Goal: Task Accomplishment & Management: Use online tool/utility

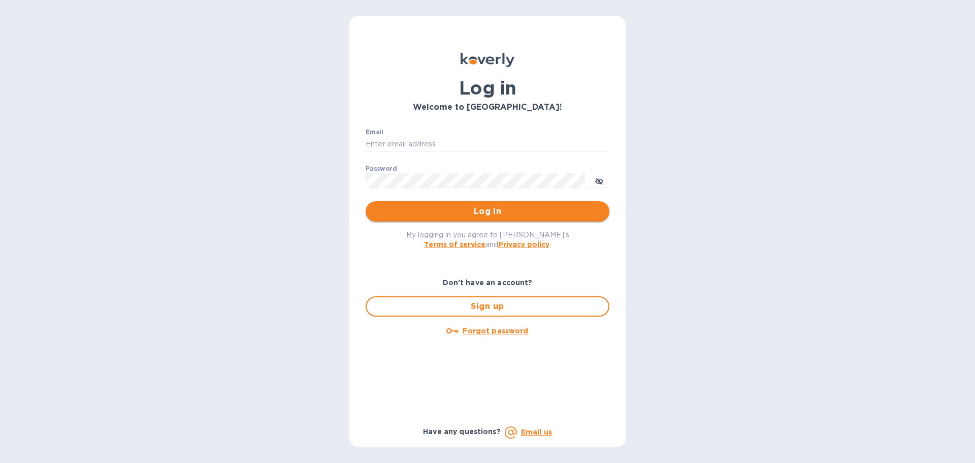
type input "[PERSON_NAME][EMAIL_ADDRESS][DOMAIN_NAME]"
click at [485, 214] on span "Log in" at bounding box center [487, 211] width 227 height 12
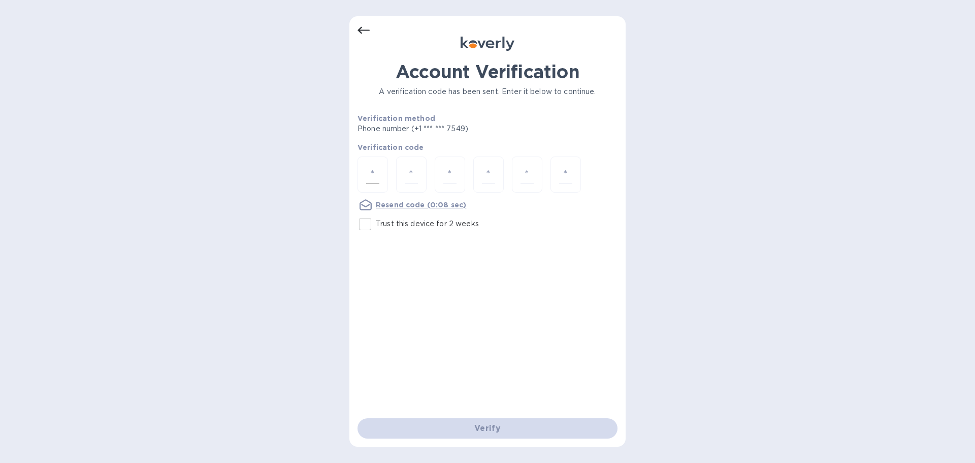
click at [373, 180] on input "number" at bounding box center [372, 174] width 13 height 19
type input "3"
type input "8"
type input "4"
type input "3"
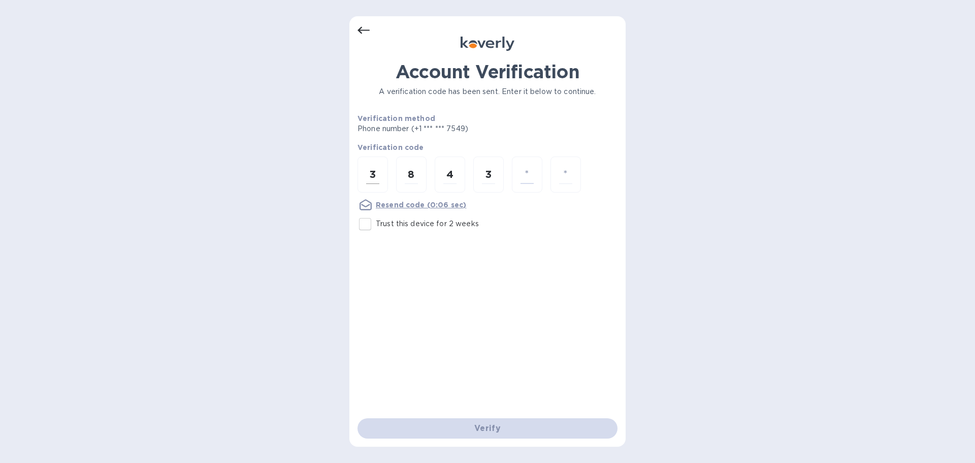
type input "1"
type input "8"
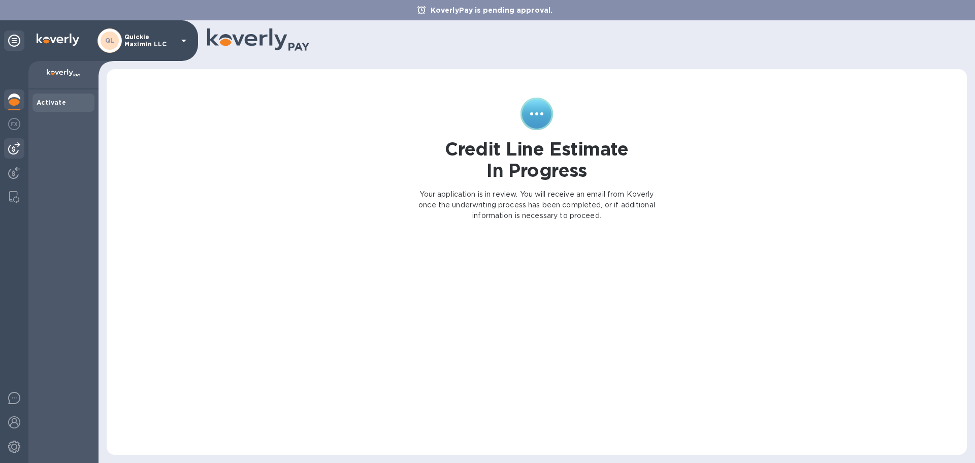
click at [11, 144] on img at bounding box center [14, 148] width 12 height 12
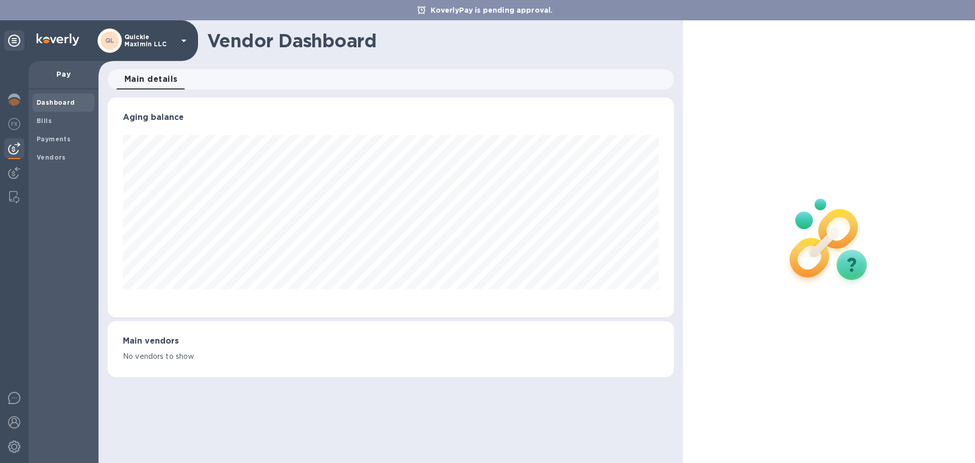
scroll to position [219, 566]
click at [55, 154] on b "Vendors" at bounding box center [51, 157] width 29 height 8
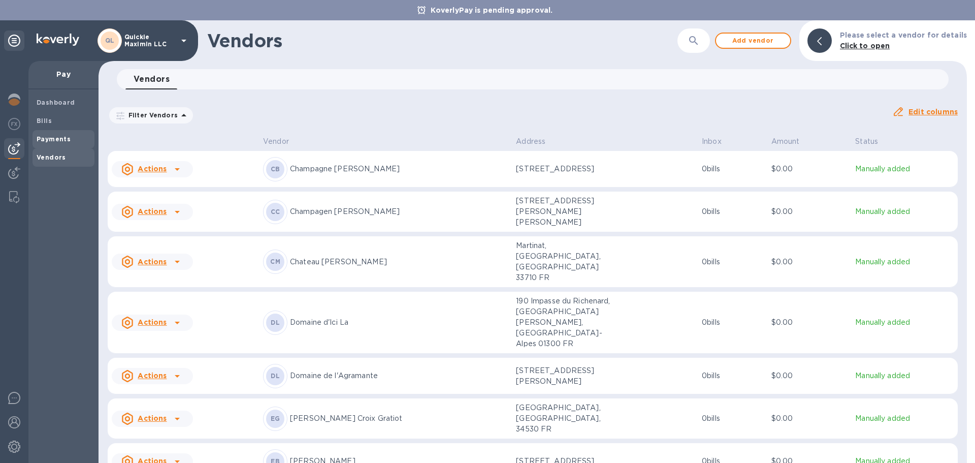
click at [48, 138] on b "Payments" at bounding box center [54, 139] width 34 height 8
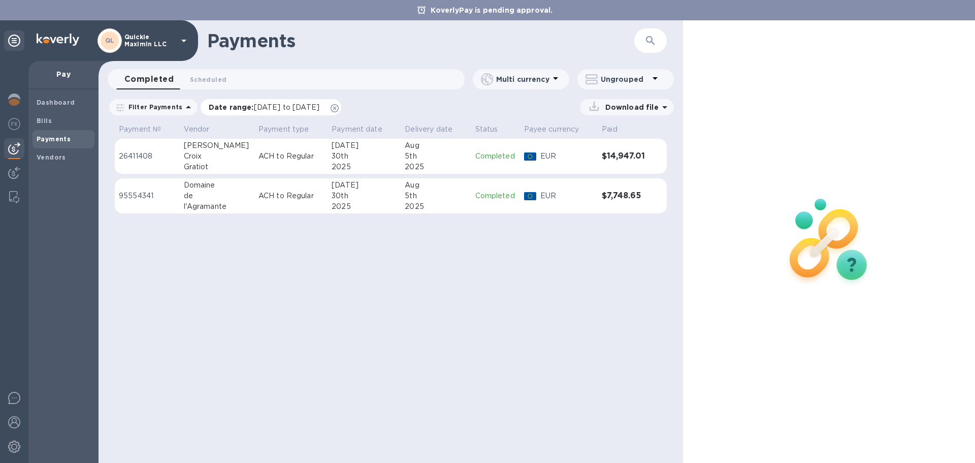
click at [339, 110] on icon at bounding box center [335, 108] width 8 height 8
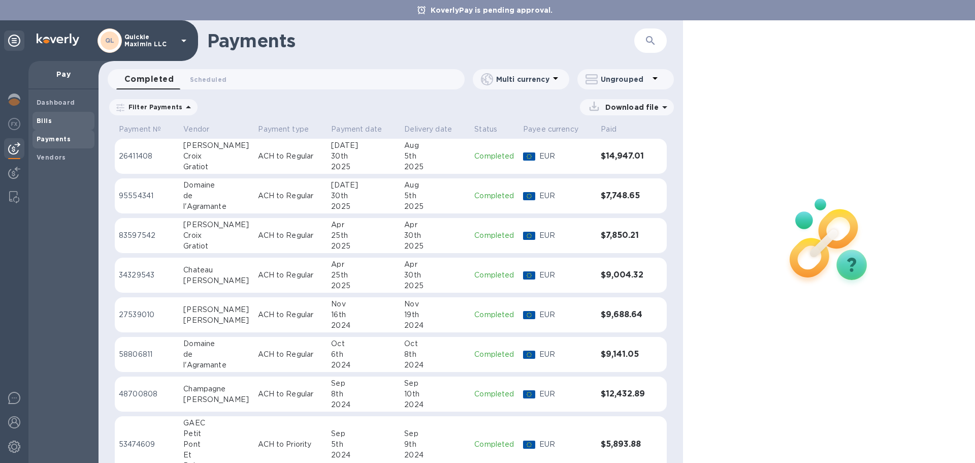
click at [47, 122] on b "Bills" at bounding box center [44, 121] width 15 height 8
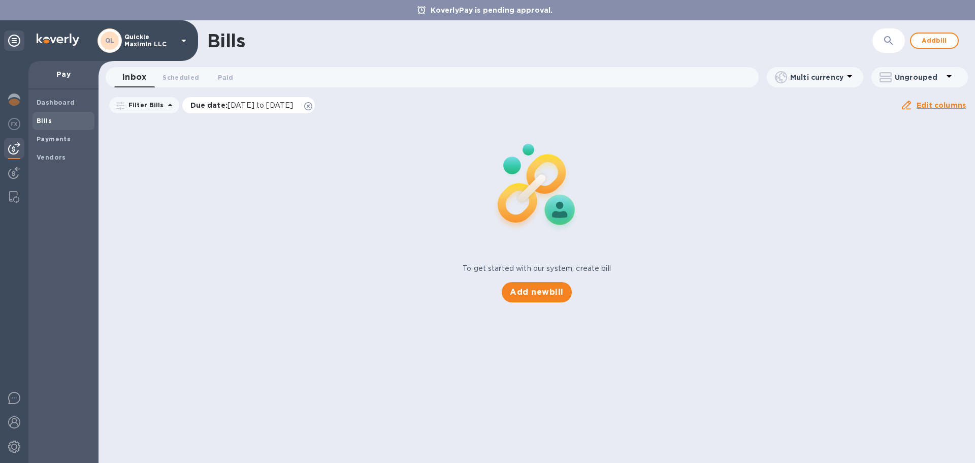
click at [312, 105] on icon at bounding box center [308, 106] width 8 height 8
click at [206, 147] on div "To get started with our system, create bill Add new bill" at bounding box center [536, 210] width 885 height 191
click at [207, 147] on div "To get started with our system, create bill Add new bill" at bounding box center [536, 210] width 885 height 191
drag, startPoint x: 545, startPoint y: 312, endPoint x: 554, endPoint y: 316, distance: 10.2
click at [554, 316] on div "Bills ​ Add bill Inbox 0 Scheduled 0 Paid 0 Multi currency Ungrouped Filter Bil…" at bounding box center [537, 241] width 876 height 442
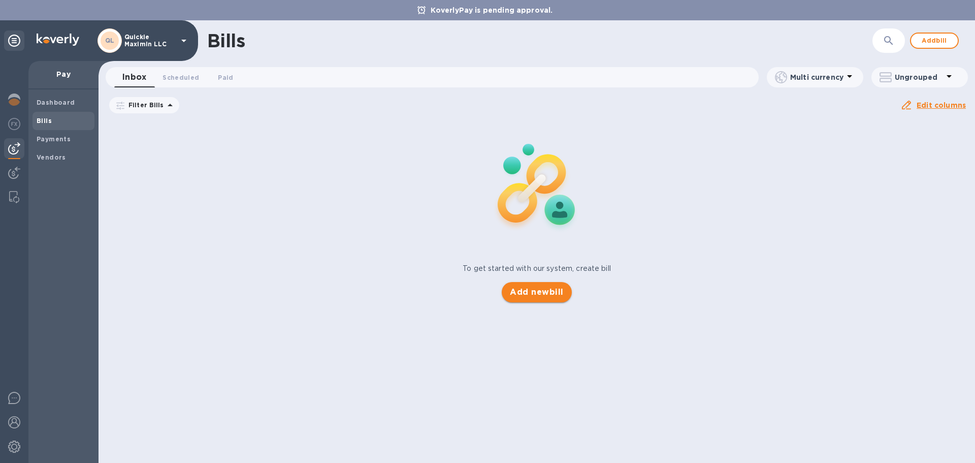
click at [544, 295] on span "Add new bill" at bounding box center [536, 292] width 53 height 12
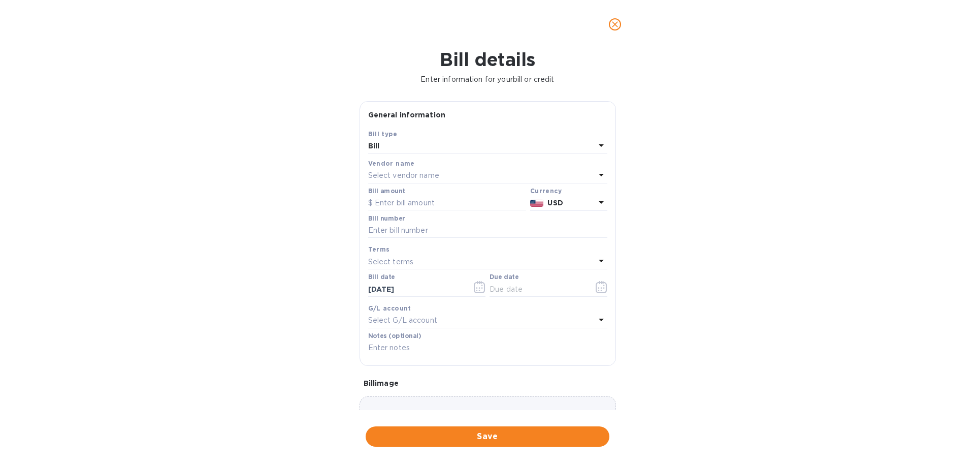
click at [438, 148] on div "Bill" at bounding box center [481, 146] width 227 height 14
click at [389, 171] on p "Bill" at bounding box center [483, 170] width 215 height 11
click at [397, 175] on p "Select vendor name" at bounding box center [403, 175] width 71 height 11
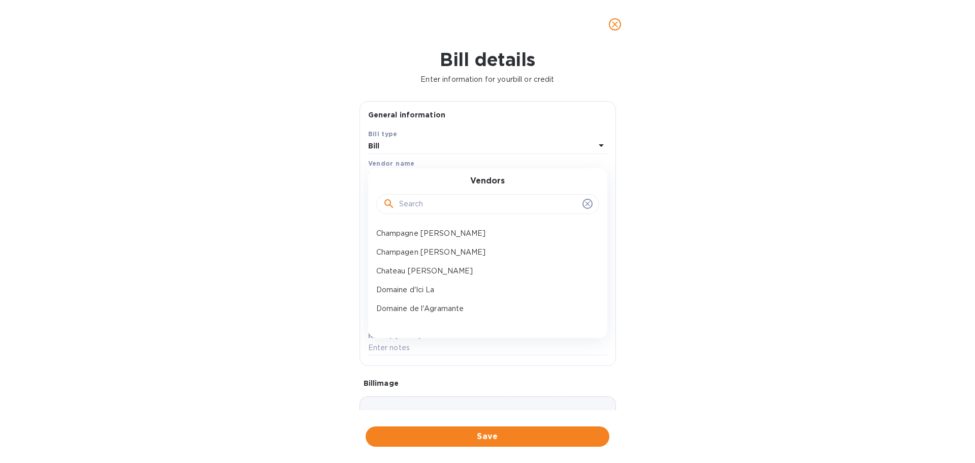
click at [466, 207] on input "text" at bounding box center [488, 204] width 179 height 15
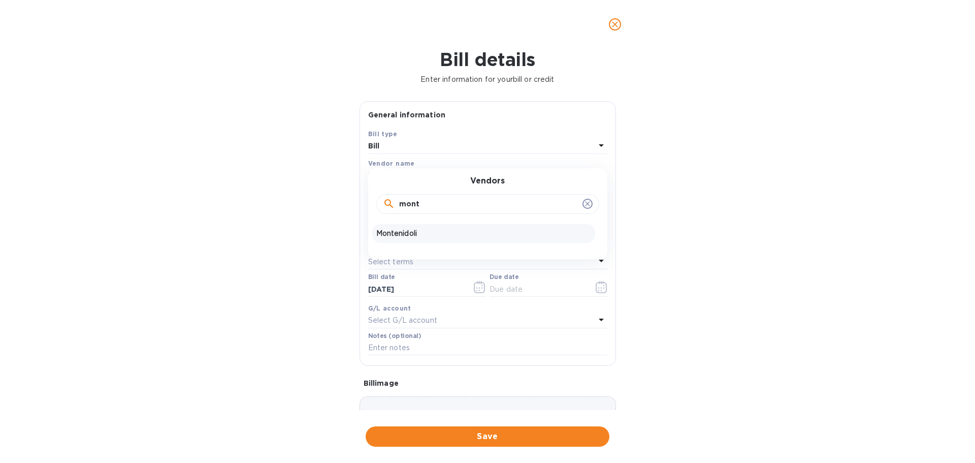
type input "mont"
click at [405, 235] on p "Montenidoli" at bounding box center [483, 233] width 215 height 11
click at [406, 209] on input "text" at bounding box center [447, 202] width 158 height 15
type input "6,543.60"
click at [557, 200] on b "USD" at bounding box center [554, 203] width 15 height 8
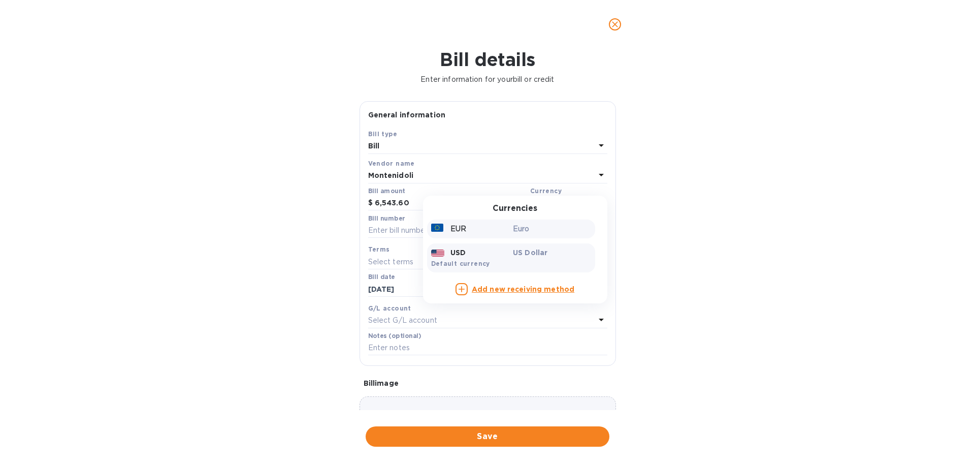
click at [465, 226] on div "EUR" at bounding box center [470, 228] width 82 height 15
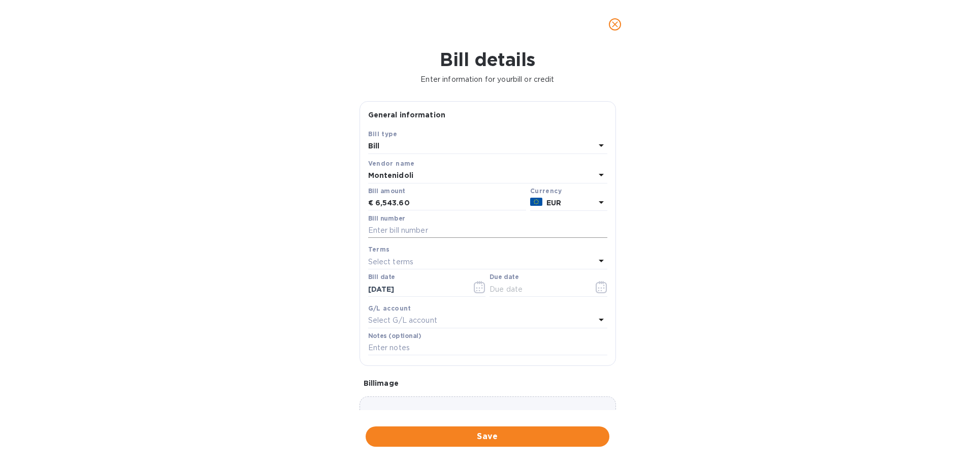
click at [439, 230] on input "text" at bounding box center [487, 230] width 239 height 15
type input "279-2025"
click at [413, 261] on div "Select terms" at bounding box center [481, 261] width 227 height 14
click at [401, 396] on p "90 Ex Cellar" at bounding box center [483, 394] width 215 height 11
type input "[DATE]"
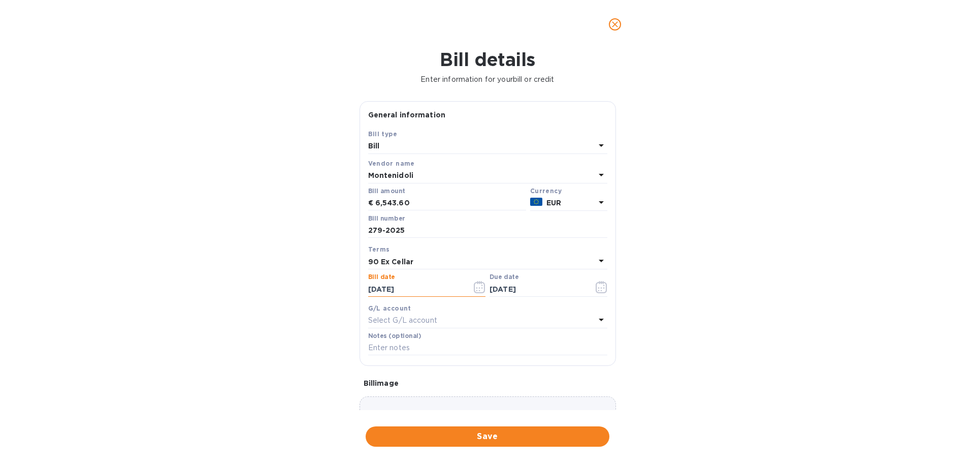
drag, startPoint x: 419, startPoint y: 290, endPoint x: 361, endPoint y: 287, distance: 59.0
click at [361, 287] on div "Save Bill type Bill Vendor name [PERSON_NAME] Bill amount € 6,543.60 Currency E…" at bounding box center [487, 246] width 255 height 237
type input "[DATE]"
click at [407, 262] on p "Select terms" at bounding box center [391, 261] width 46 height 11
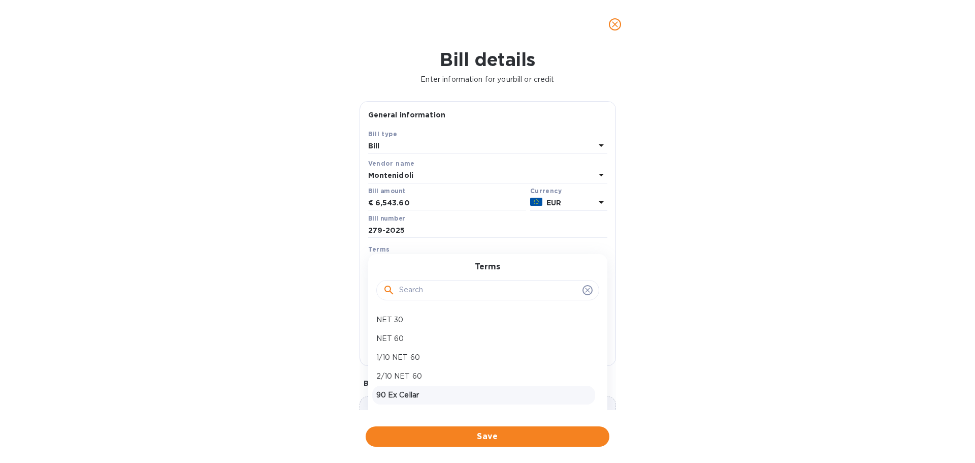
click at [411, 394] on p "90 Ex Cellar" at bounding box center [483, 394] width 215 height 11
type input "[DATE]"
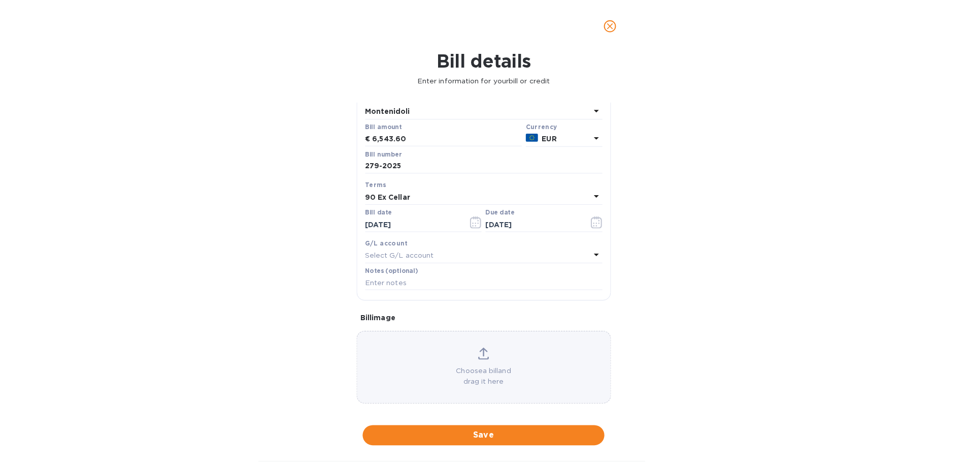
scroll to position [72, 0]
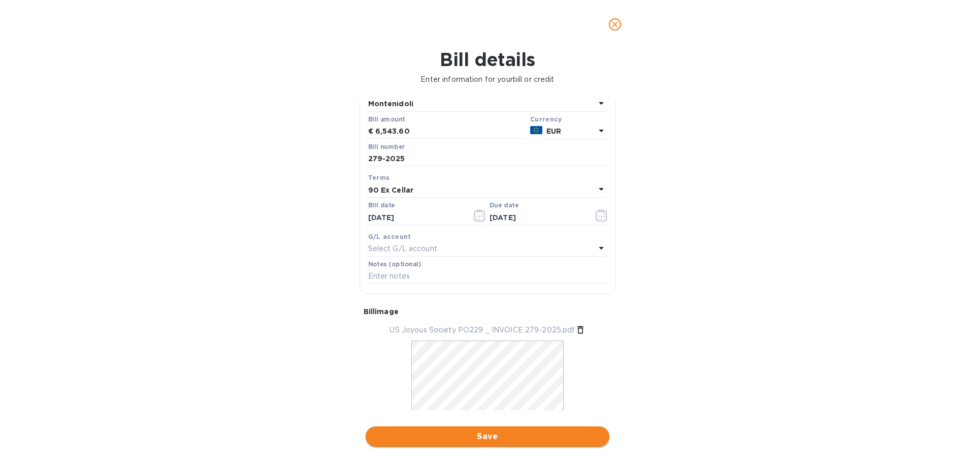
click at [493, 435] on span "Save" at bounding box center [487, 436] width 227 height 12
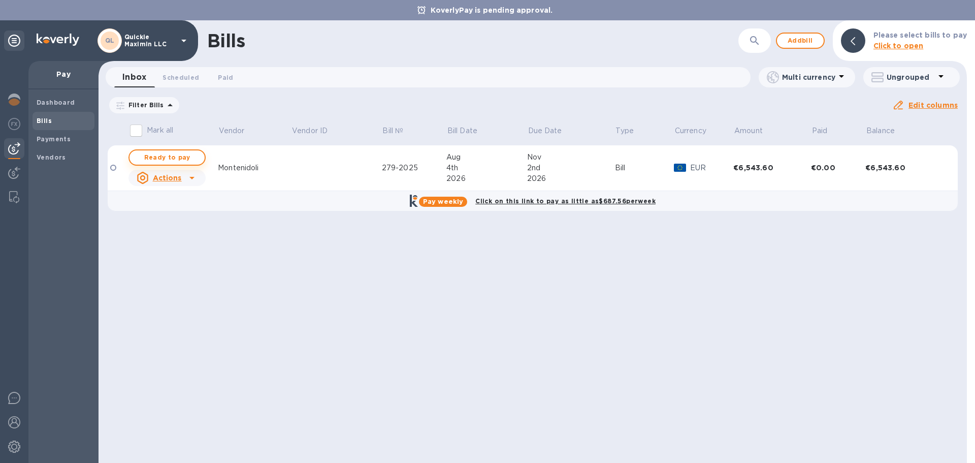
click at [176, 156] on span "Ready to pay" at bounding box center [167, 157] width 59 height 12
checkbox input "true"
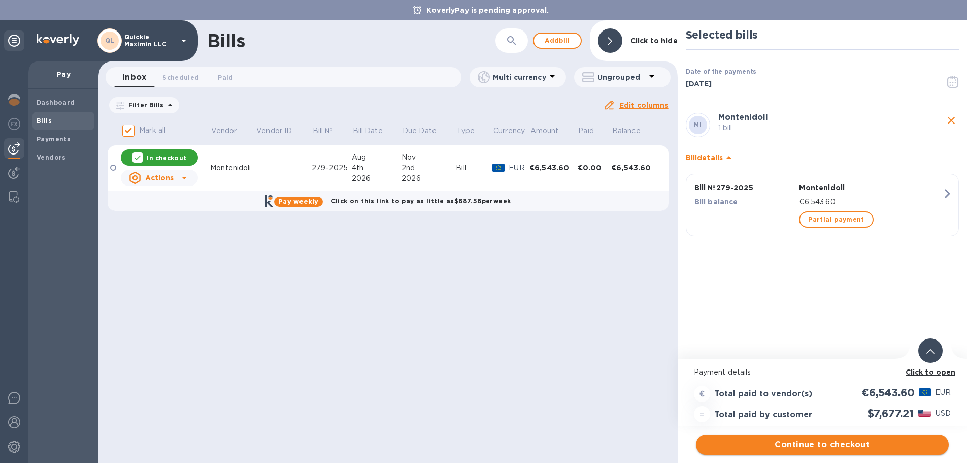
scroll to position [8, 0]
click at [825, 438] on span "Continue to checkout" at bounding box center [822, 444] width 237 height 12
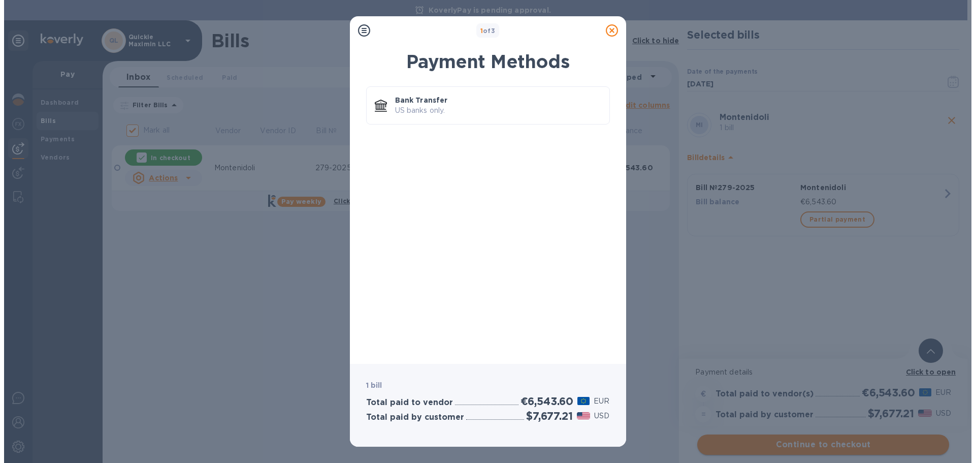
scroll to position [0, 0]
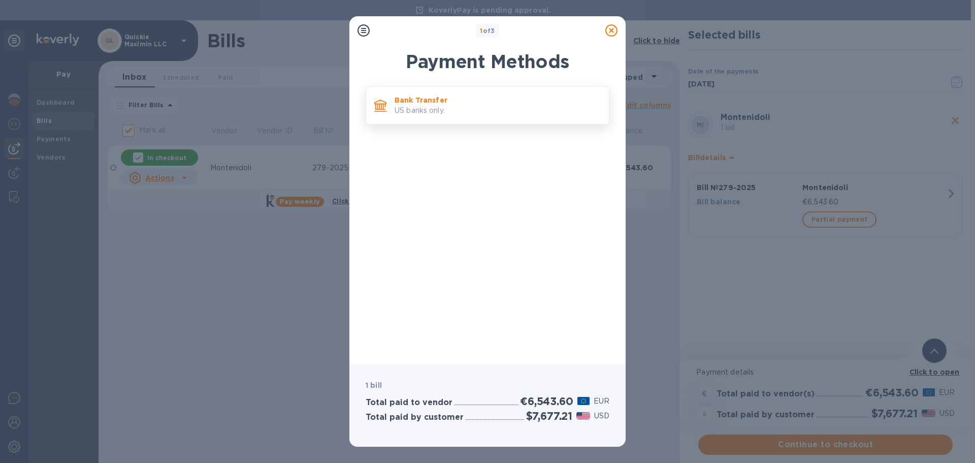
click at [569, 111] on p "US banks only." at bounding box center [498, 110] width 206 height 11
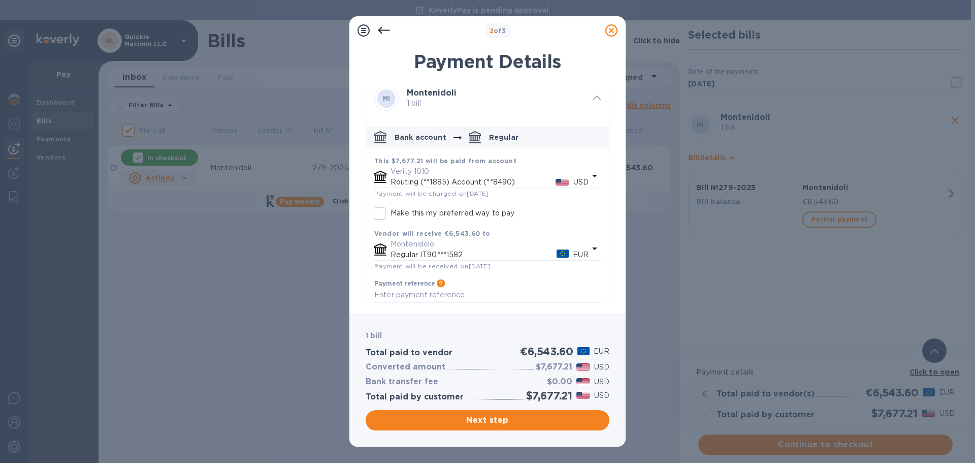
scroll to position [29, 0]
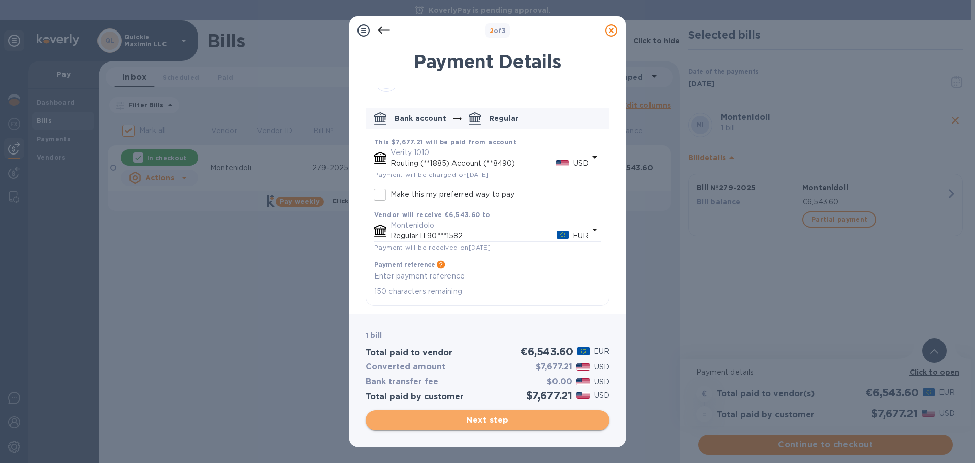
click at [478, 411] on button "Next step" at bounding box center [488, 420] width 244 height 20
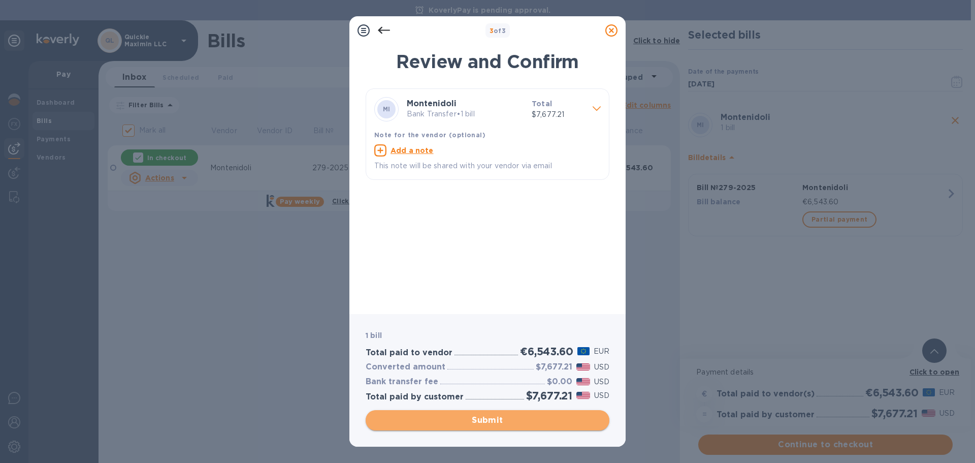
click at [542, 421] on span "Submit" at bounding box center [487, 420] width 227 height 12
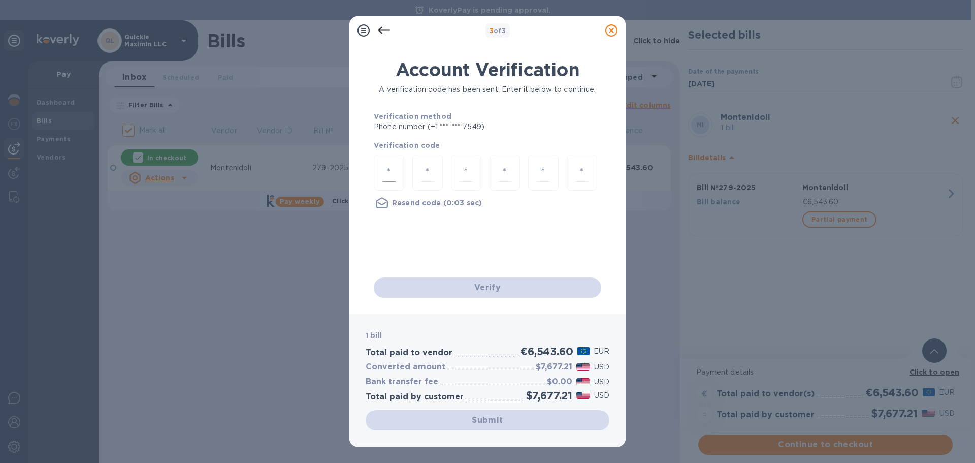
click at [381, 181] on div at bounding box center [389, 172] width 30 height 36
type input "2"
type input "4"
type input "3"
type input "1"
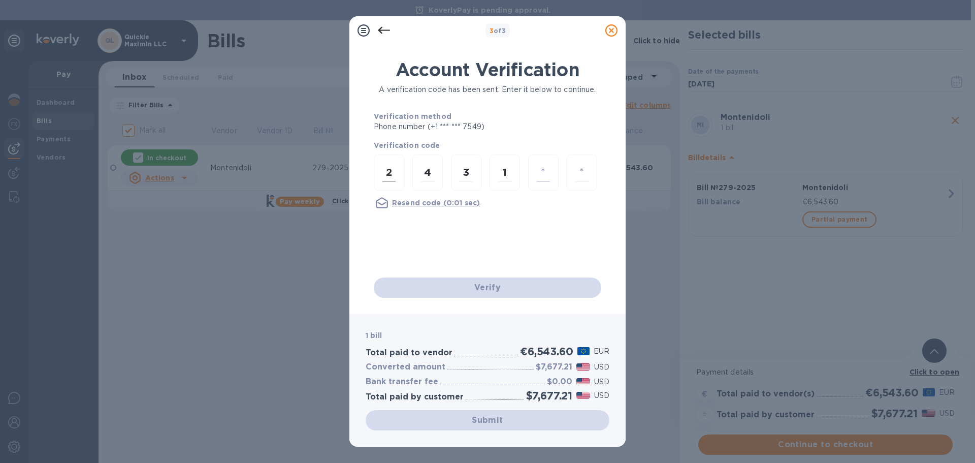
type input "0"
type input "8"
click at [487, 286] on div "Verify" at bounding box center [488, 287] width 236 height 28
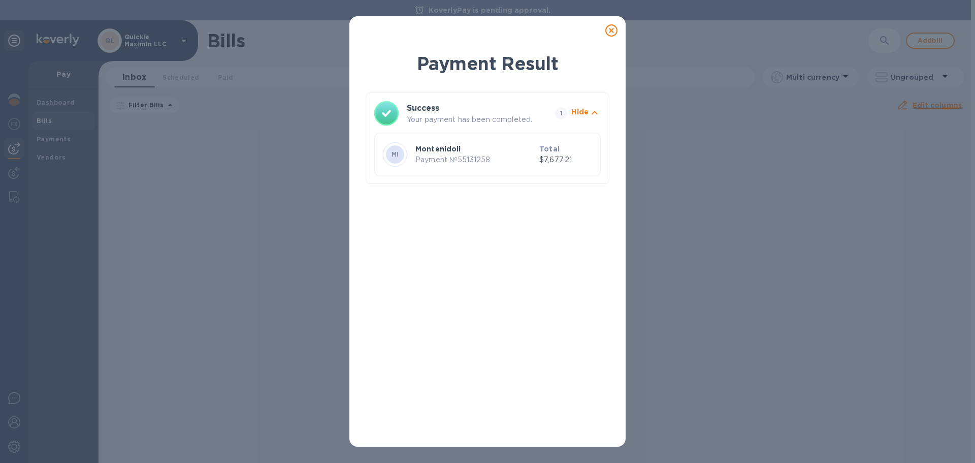
click at [513, 164] on p "Payment № 55131258" at bounding box center [475, 159] width 120 height 11
click at [579, 111] on p "Hide" at bounding box center [579, 112] width 17 height 10
click at [497, 118] on p "Your payment has been completed." at bounding box center [477, 119] width 141 height 11
click at [576, 113] on p "Show" at bounding box center [578, 112] width 21 height 10
click at [418, 160] on p "Payment № 55131258" at bounding box center [475, 159] width 120 height 11
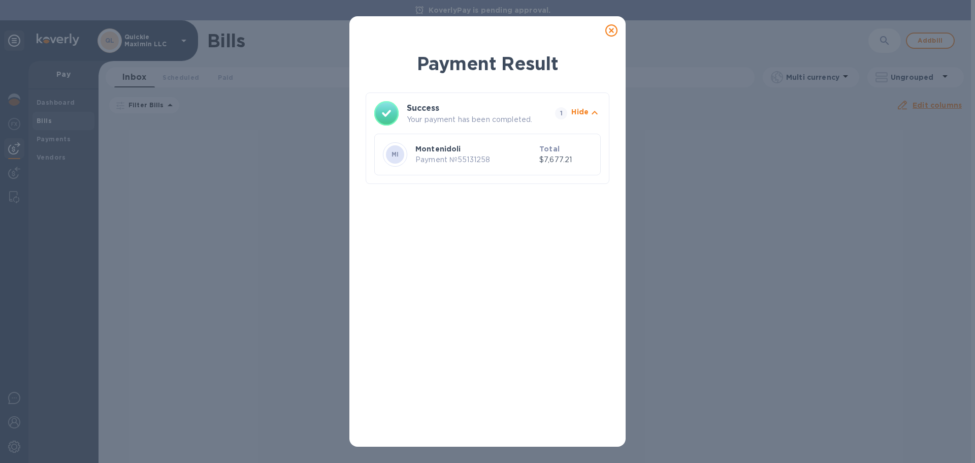
click at [555, 152] on b "Total" at bounding box center [549, 149] width 20 height 8
drag, startPoint x: 610, startPoint y: 30, endPoint x: 635, endPoint y: 61, distance: 40.1
click at [611, 32] on icon at bounding box center [611, 30] width 12 height 12
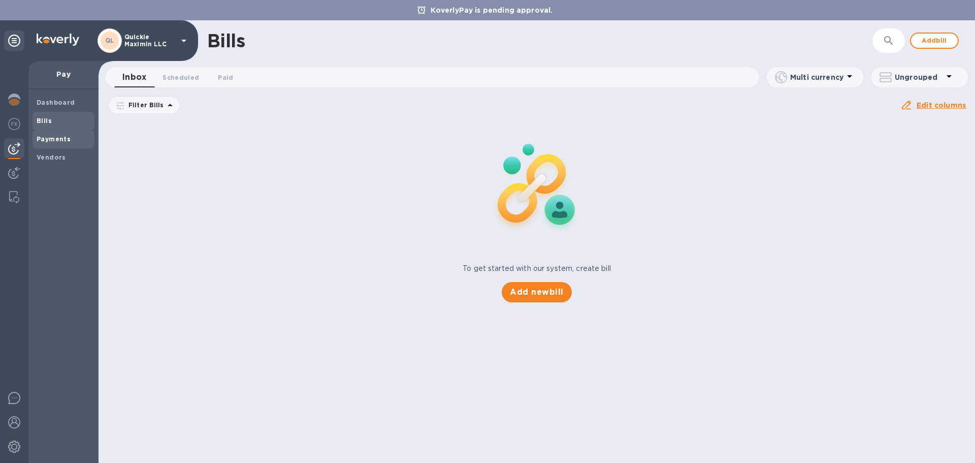
click at [59, 134] on span "Payments" at bounding box center [54, 139] width 34 height 10
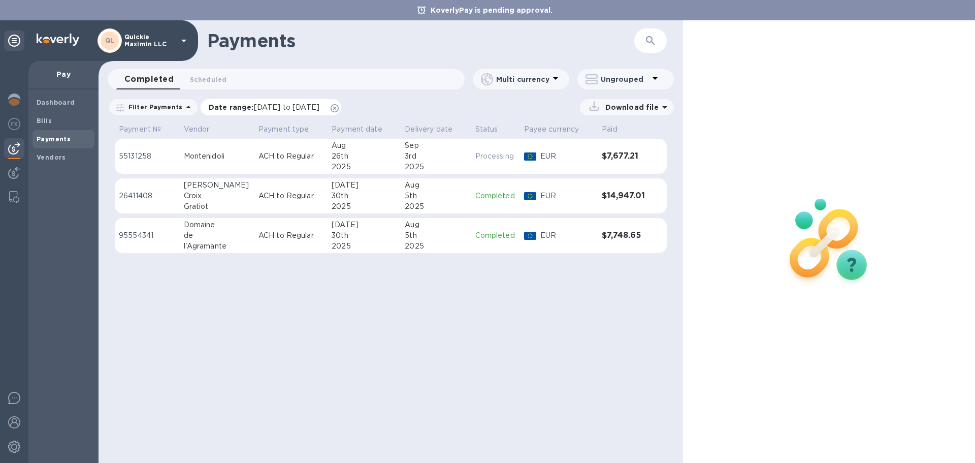
click at [339, 108] on icon at bounding box center [335, 108] width 8 height 8
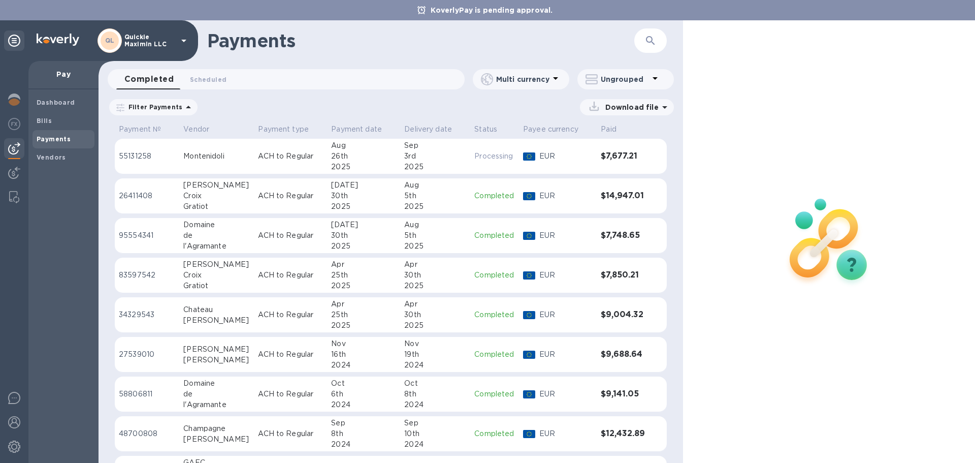
click at [203, 159] on td "Montenidoli" at bounding box center [216, 157] width 75 height 36
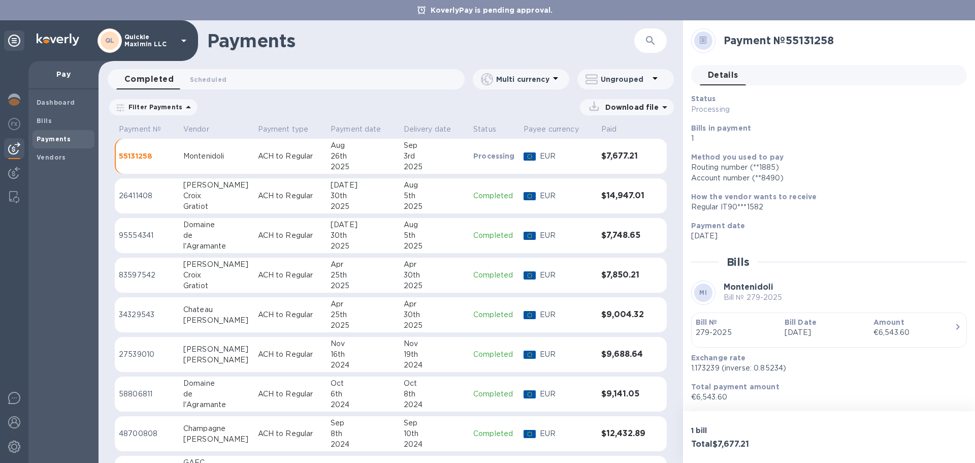
scroll to position [28, 0]
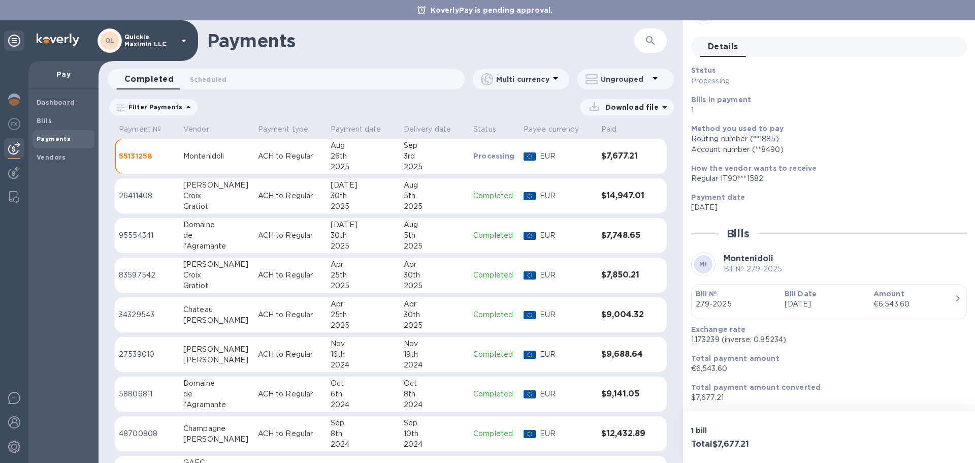
click at [764, 413] on div "1 bill Total $7,677.21" at bounding box center [829, 437] width 292 height 52
click at [711, 339] on p "1.173239 (inverse: 0.85234)" at bounding box center [825, 339] width 268 height 11
drag, startPoint x: 711, startPoint y: 339, endPoint x: 729, endPoint y: 353, distance: 22.7
click at [712, 339] on p "1.173239 (inverse: 0.85234)" at bounding box center [825, 339] width 268 height 11
copy p "1.173239"
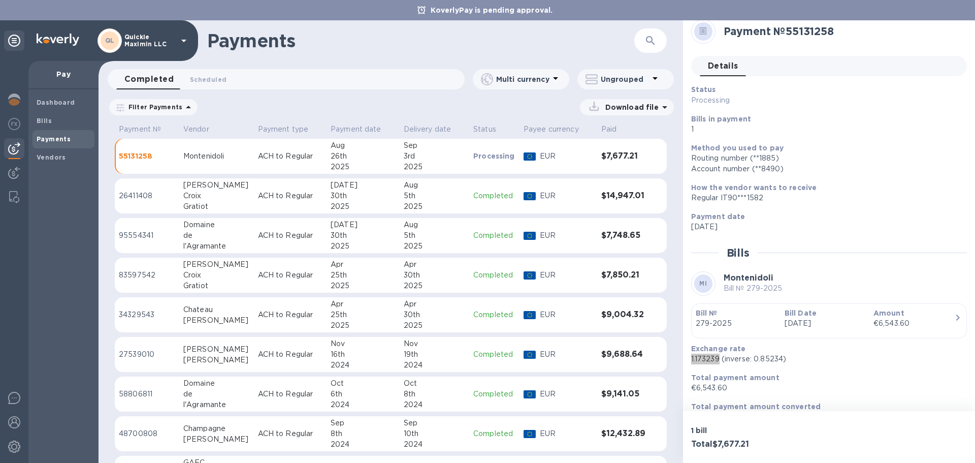
scroll to position [0, 0]
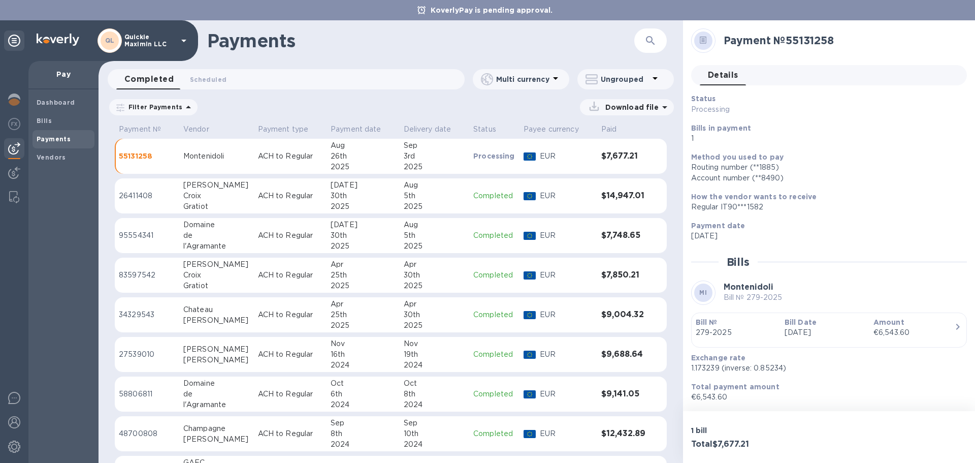
click at [809, 41] on h2 "Payment № 55131258" at bounding box center [841, 40] width 235 height 13
copy h2 "55131258"
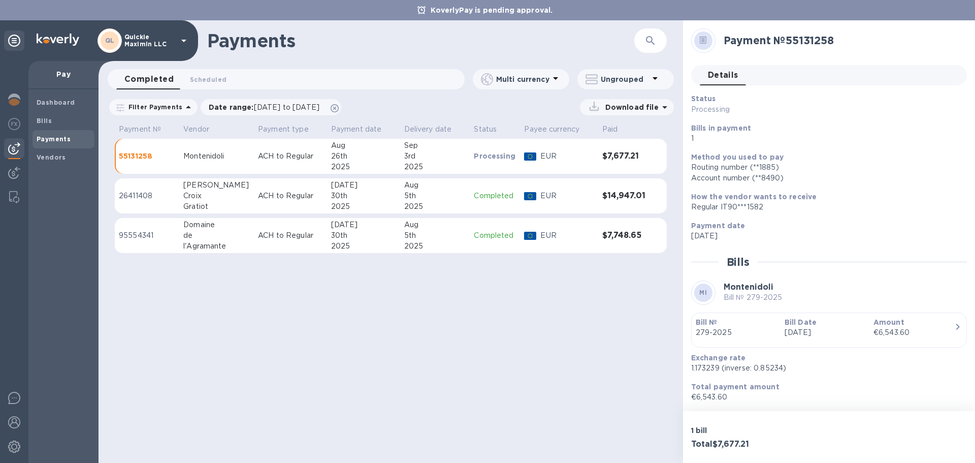
click at [830, 43] on h2 "Payment № 55131258" at bounding box center [841, 40] width 235 height 13
copy h2 "55131258"
